Goal: Check status: Check status

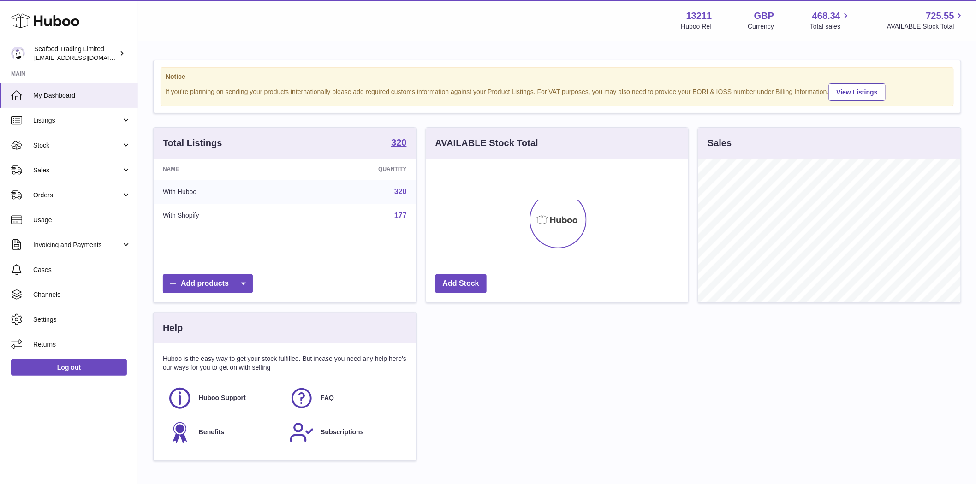
scroll to position [144, 262]
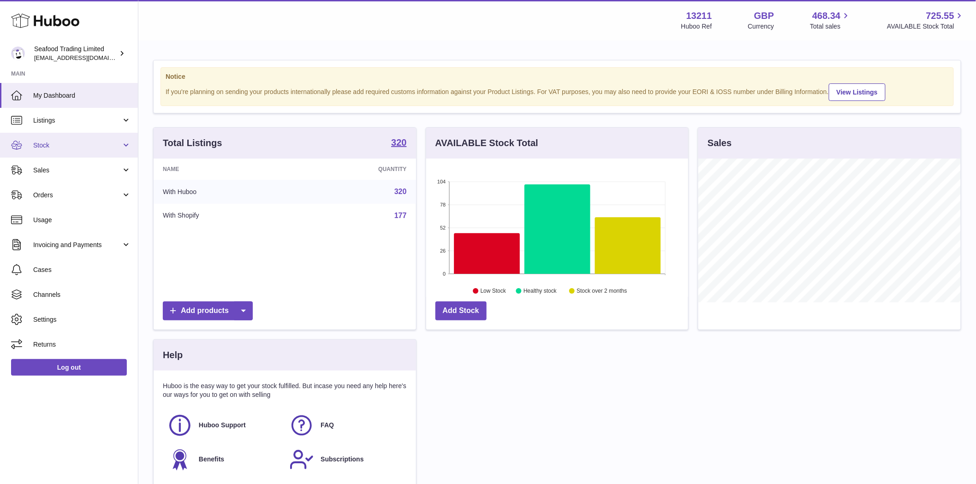
click at [45, 145] on span "Stock" at bounding box center [77, 145] width 88 height 9
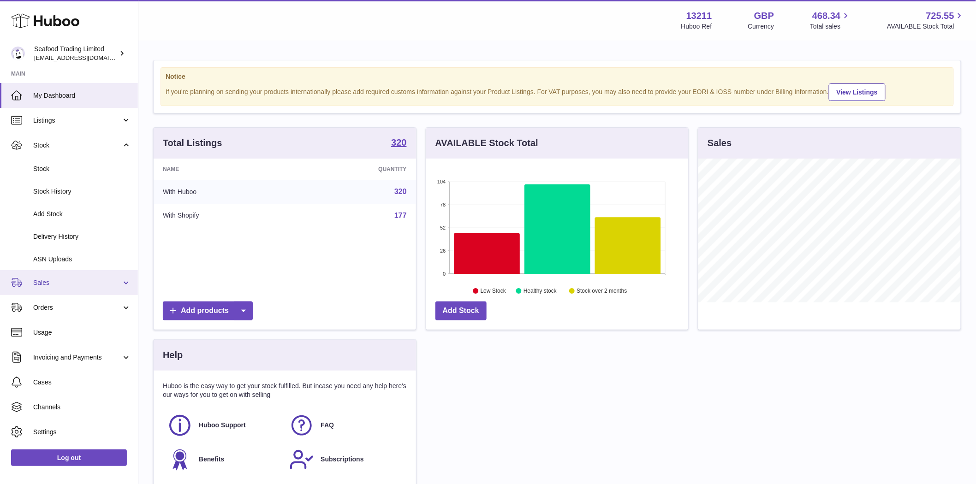
click at [48, 284] on span "Sales" at bounding box center [77, 283] width 88 height 9
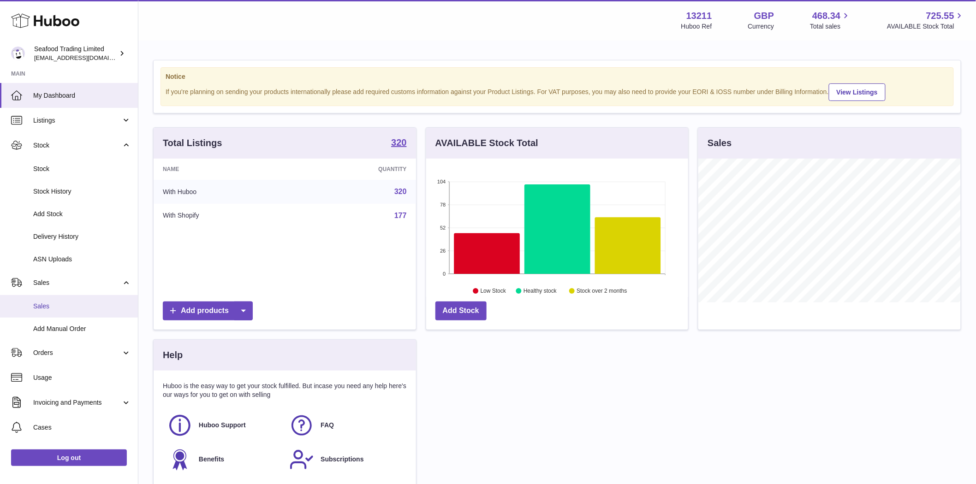
click at [51, 304] on span "Sales" at bounding box center [82, 306] width 98 height 9
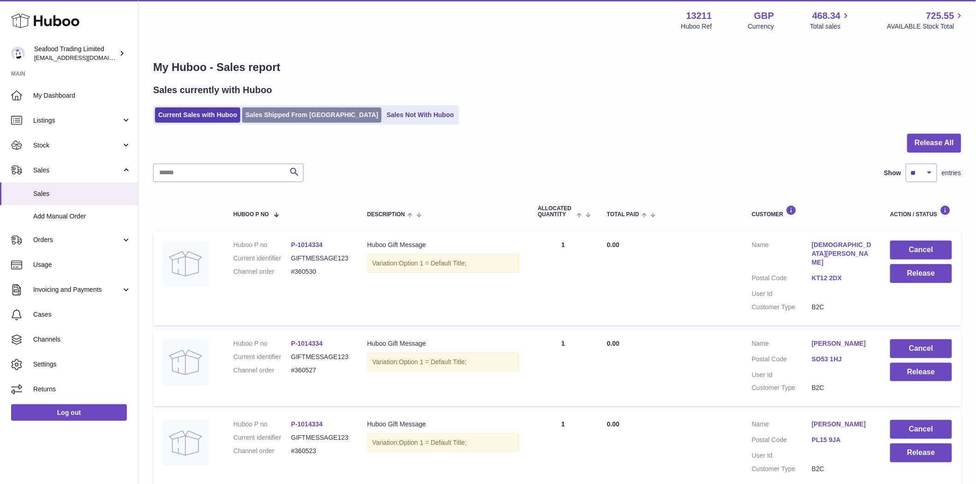
click at [274, 118] on link "Sales Shipped From Huboo" at bounding box center [311, 114] width 139 height 15
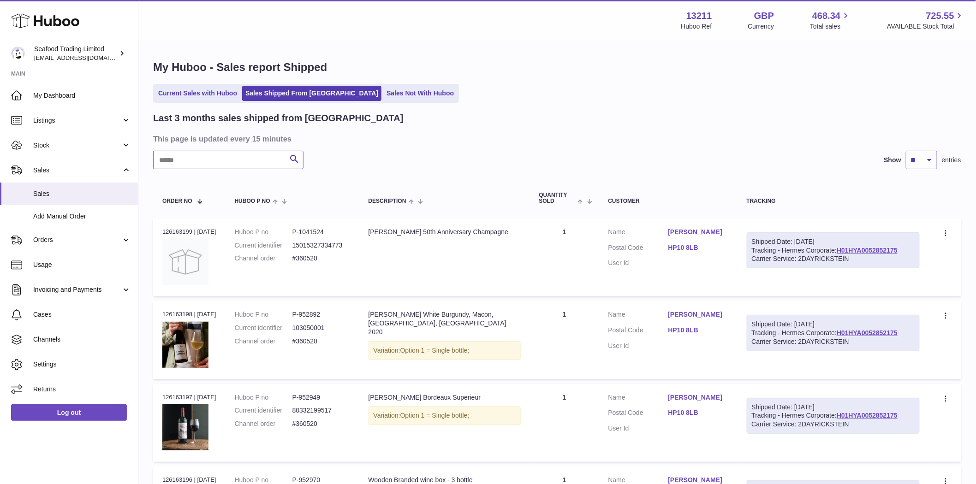
click at [192, 162] on input "text" at bounding box center [228, 160] width 150 height 18
paste input "**********"
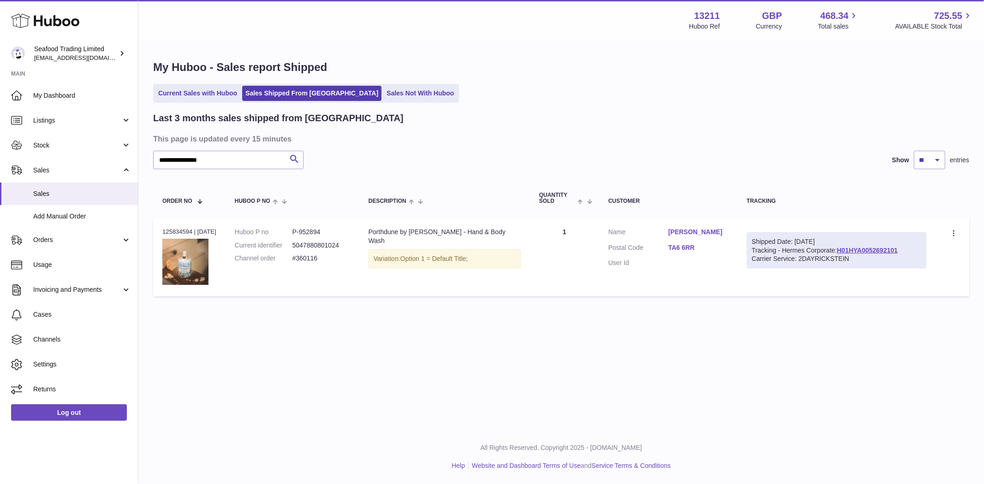
click at [861, 257] on div "Carrier Service: 2DAYRICKSTEIN" at bounding box center [837, 259] width 170 height 9
drag, startPoint x: 334, startPoint y: 233, endPoint x: 306, endPoint y: 234, distance: 27.7
click at [306, 234] on dd "P-952894" at bounding box center [321, 232] width 58 height 9
copy dd "952894"
drag, startPoint x: 314, startPoint y: 266, endPoint x: 293, endPoint y: 264, distance: 21.7
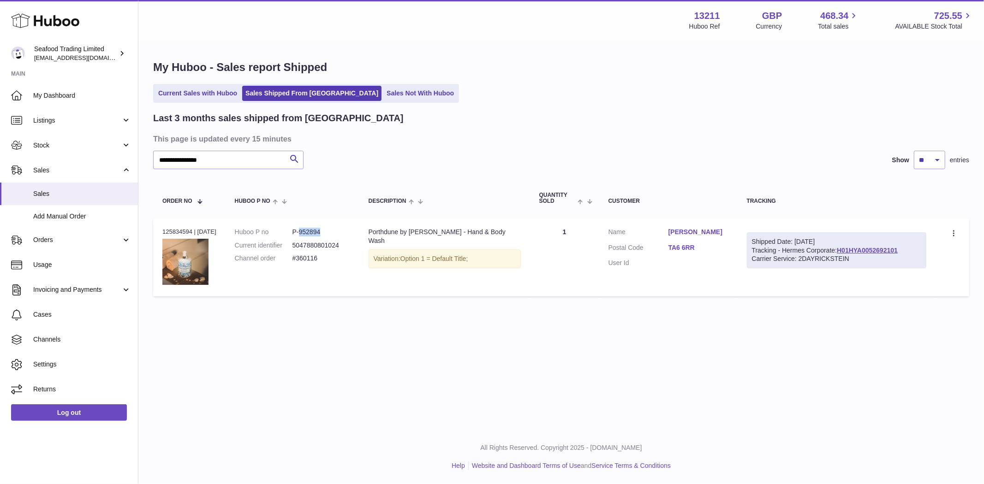
click at [293, 264] on td "Huboo P no P-952894 Current identifier 5047880801024 Channel order #360116" at bounding box center [292, 258] width 134 height 78
copy dl "#360116"
drag, startPoint x: 320, startPoint y: 234, endPoint x: 305, endPoint y: 234, distance: 15.2
click at [305, 234] on dd "P-952894" at bounding box center [321, 232] width 58 height 9
copy dd "952894"
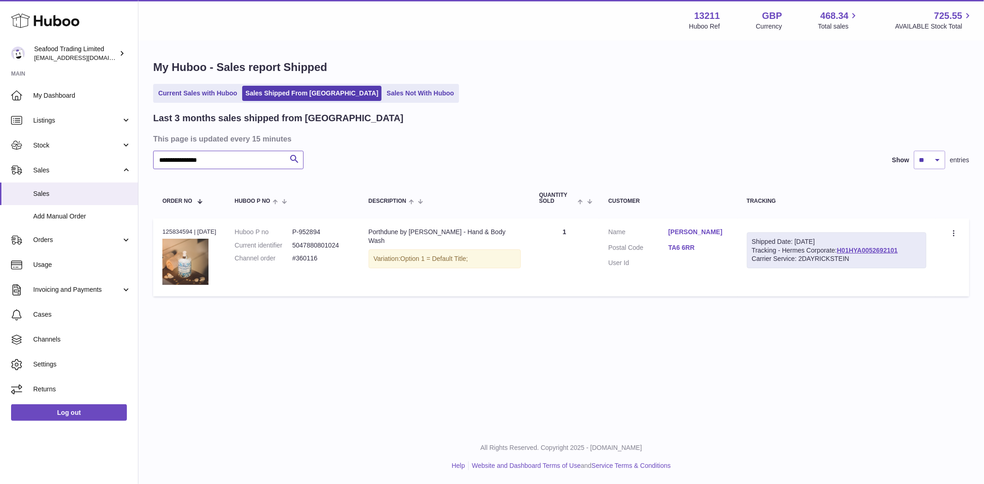
drag, startPoint x: 224, startPoint y: 166, endPoint x: 145, endPoint y: 160, distance: 79.2
click at [145, 160] on div "**********" at bounding box center [560, 181] width 845 height 278
click at [226, 162] on input "**********" at bounding box center [228, 160] width 150 height 18
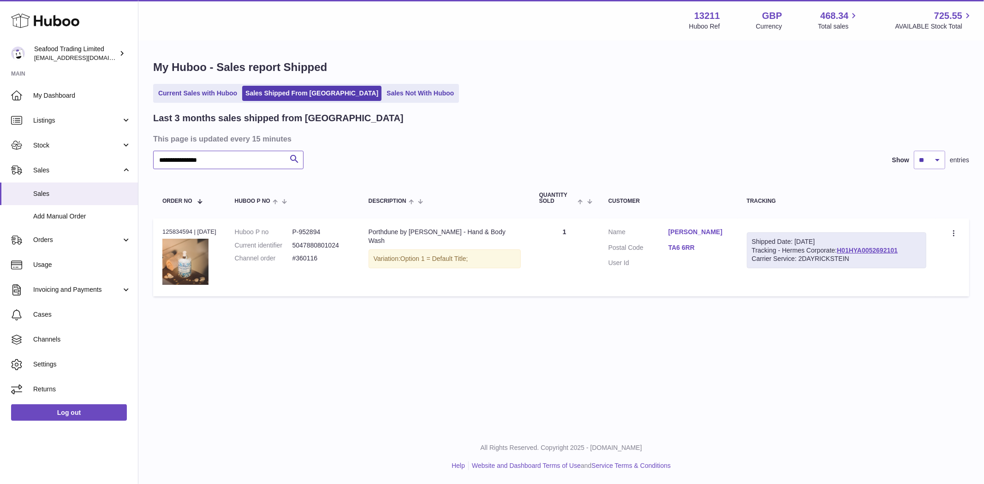
paste input "text"
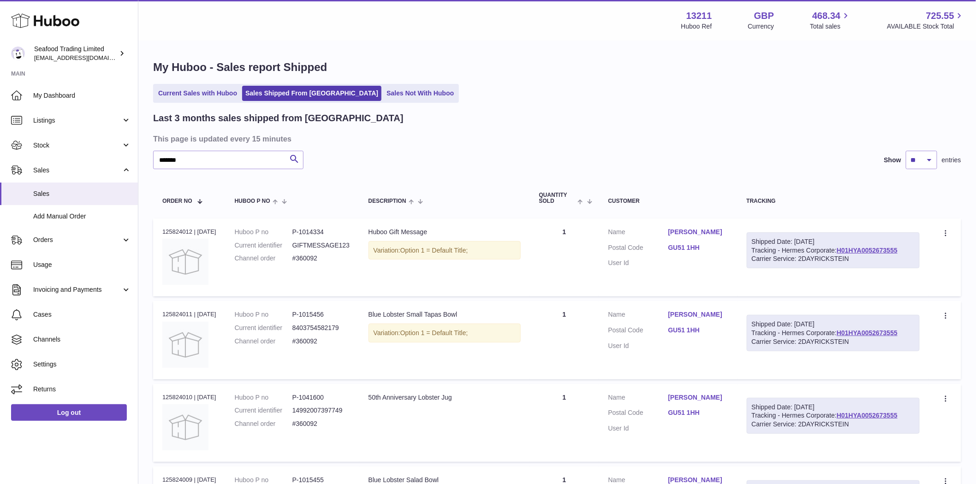
click at [514, 351] on td "Description Blue Lobster Small Tapas Bowl Variation: Option 1 = Default Title;" at bounding box center [444, 340] width 171 height 78
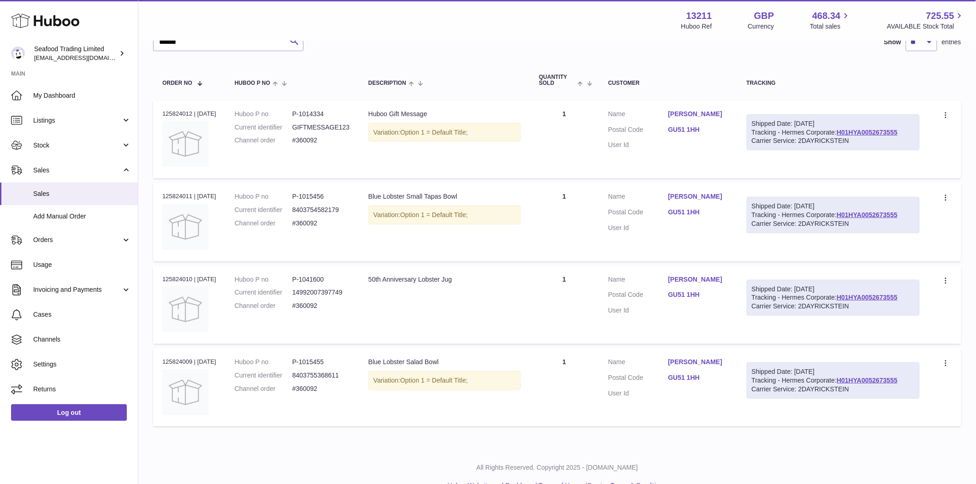
scroll to position [137, 0]
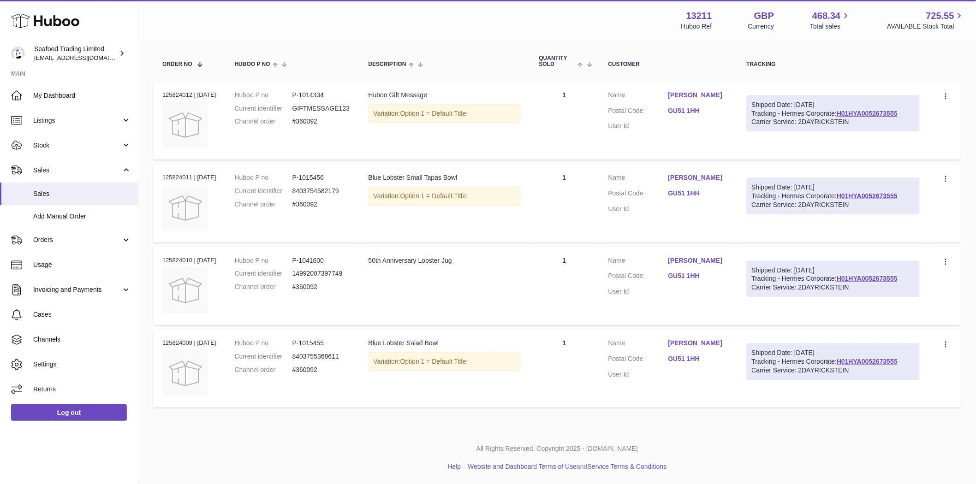
click at [486, 275] on td "Description 50th Anniversary Lobster Jug" at bounding box center [444, 286] width 171 height 78
drag, startPoint x: 319, startPoint y: 261, endPoint x: 305, endPoint y: 262, distance: 14.4
click at [305, 262] on dd "P-1041600" at bounding box center [321, 260] width 58 height 9
copy dd "1041600"
click at [836, 282] on link "H01HYA0052673555" at bounding box center [866, 278] width 61 height 7
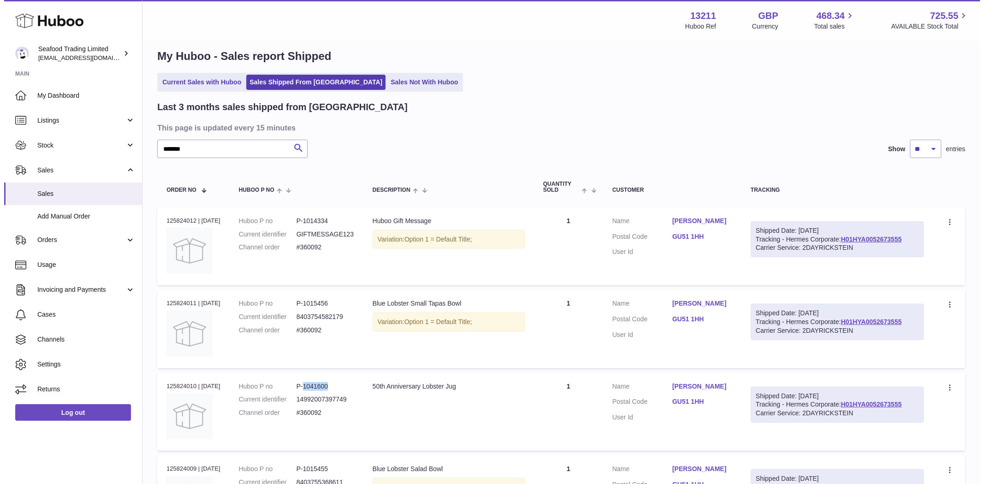
scroll to position [0, 0]
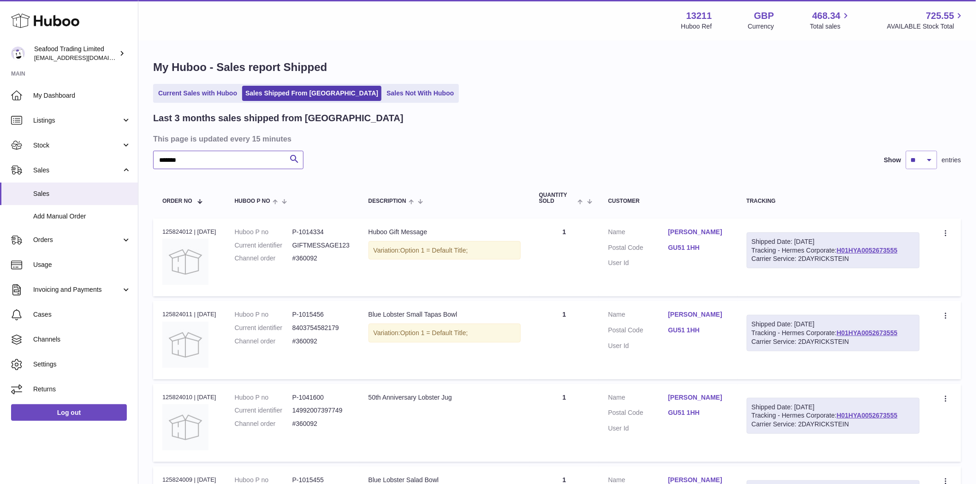
click at [227, 161] on input "*******" at bounding box center [228, 160] width 150 height 18
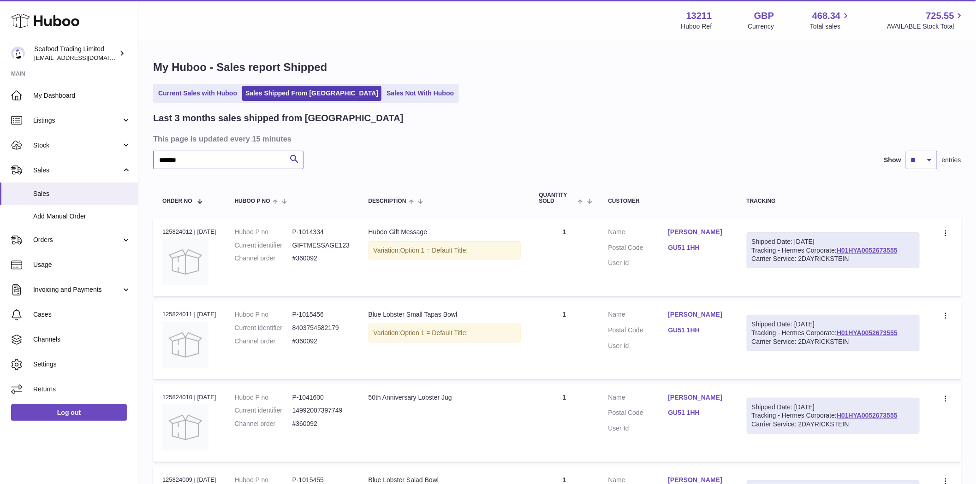
paste input "*********"
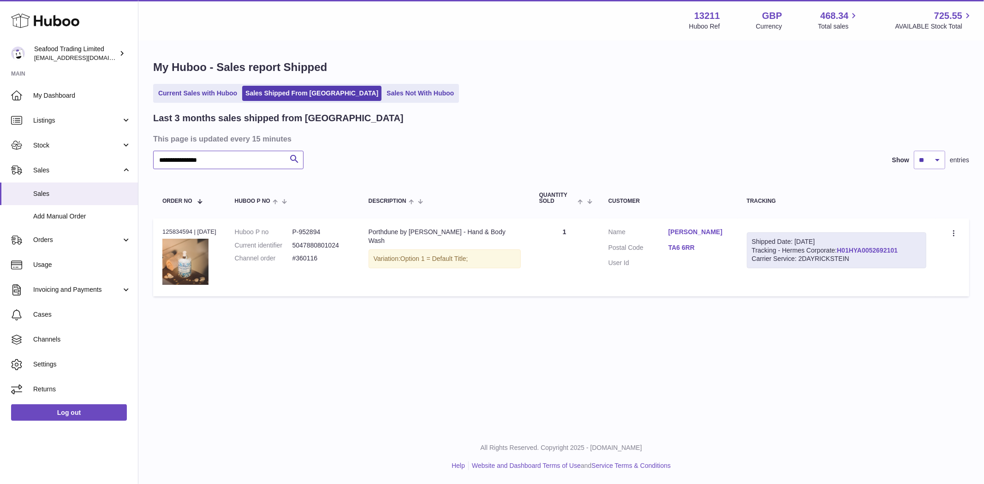
type input "**********"
click at [897, 250] on link "H01HYA0052692101" at bounding box center [866, 250] width 61 height 7
